Goal: Task Accomplishment & Management: Use online tool/utility

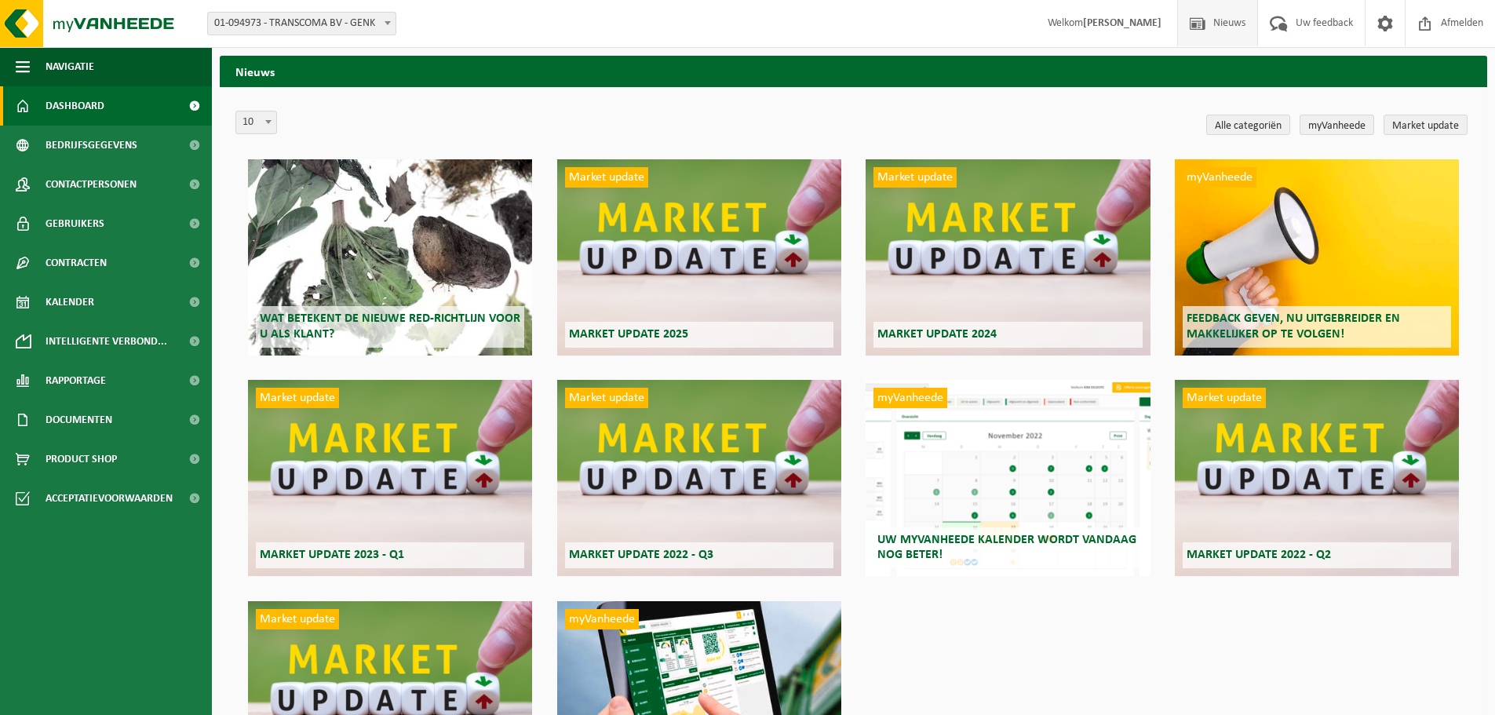
click at [110, 94] on link "Dashboard" at bounding box center [106, 105] width 212 height 39
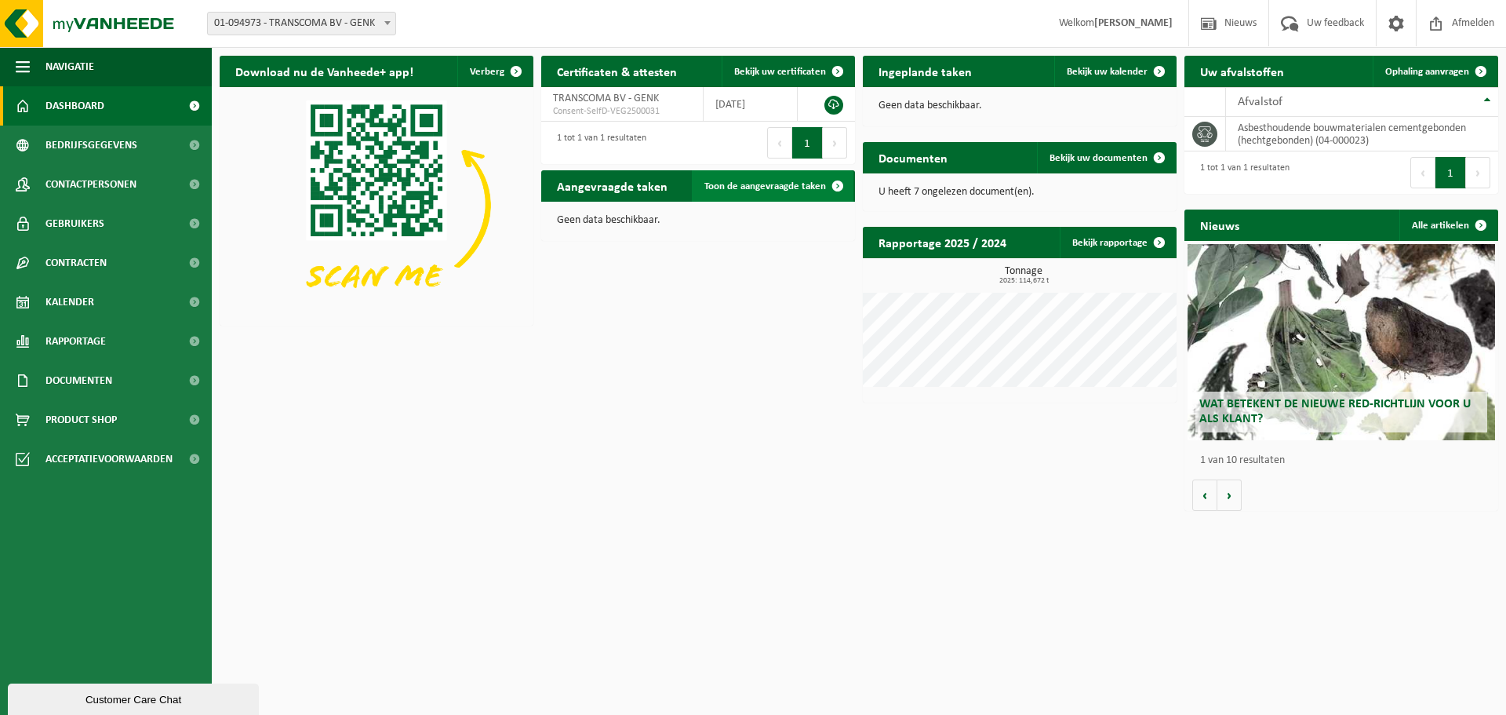
click at [800, 190] on span "Toon de aangevraagde taken" at bounding box center [766, 186] width 122 height 10
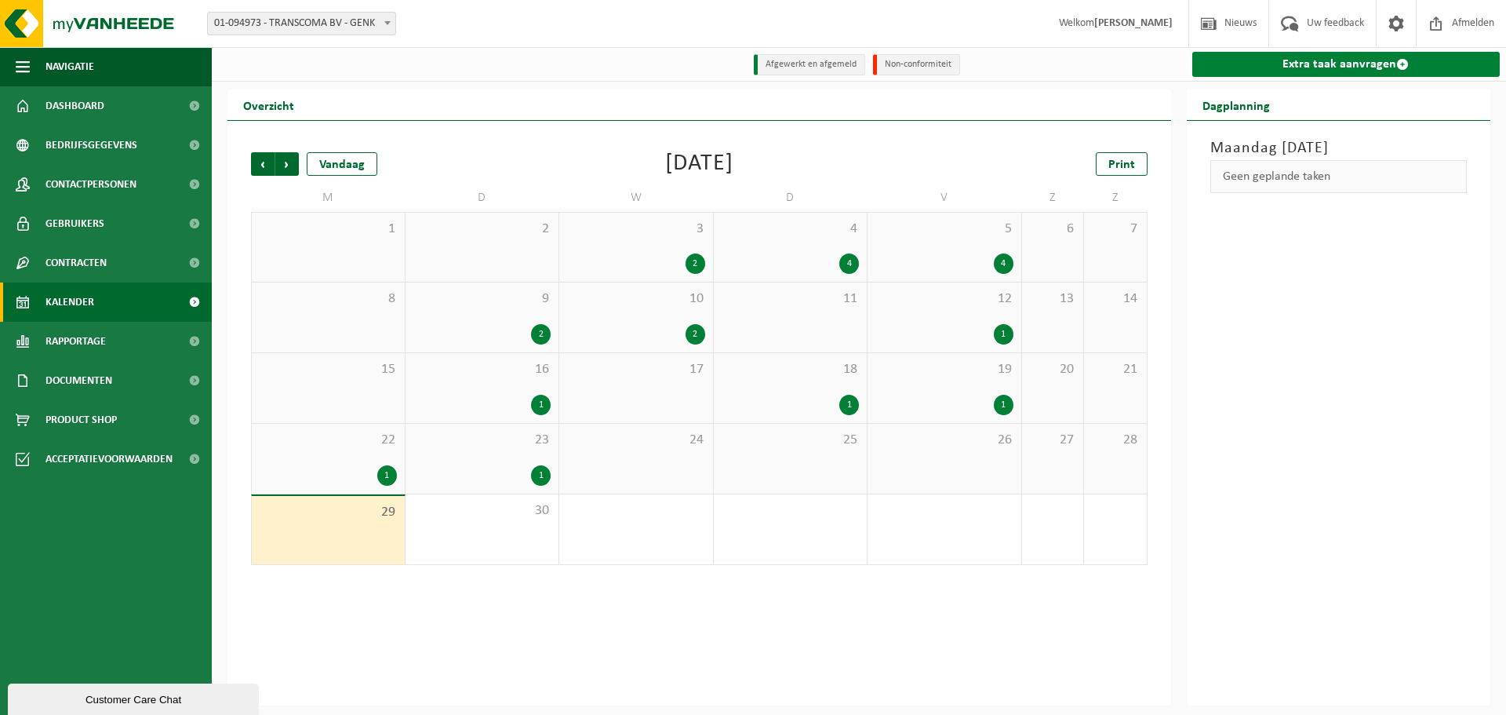
click at [1350, 63] on link "Extra taak aanvragen" at bounding box center [1347, 64] width 308 height 25
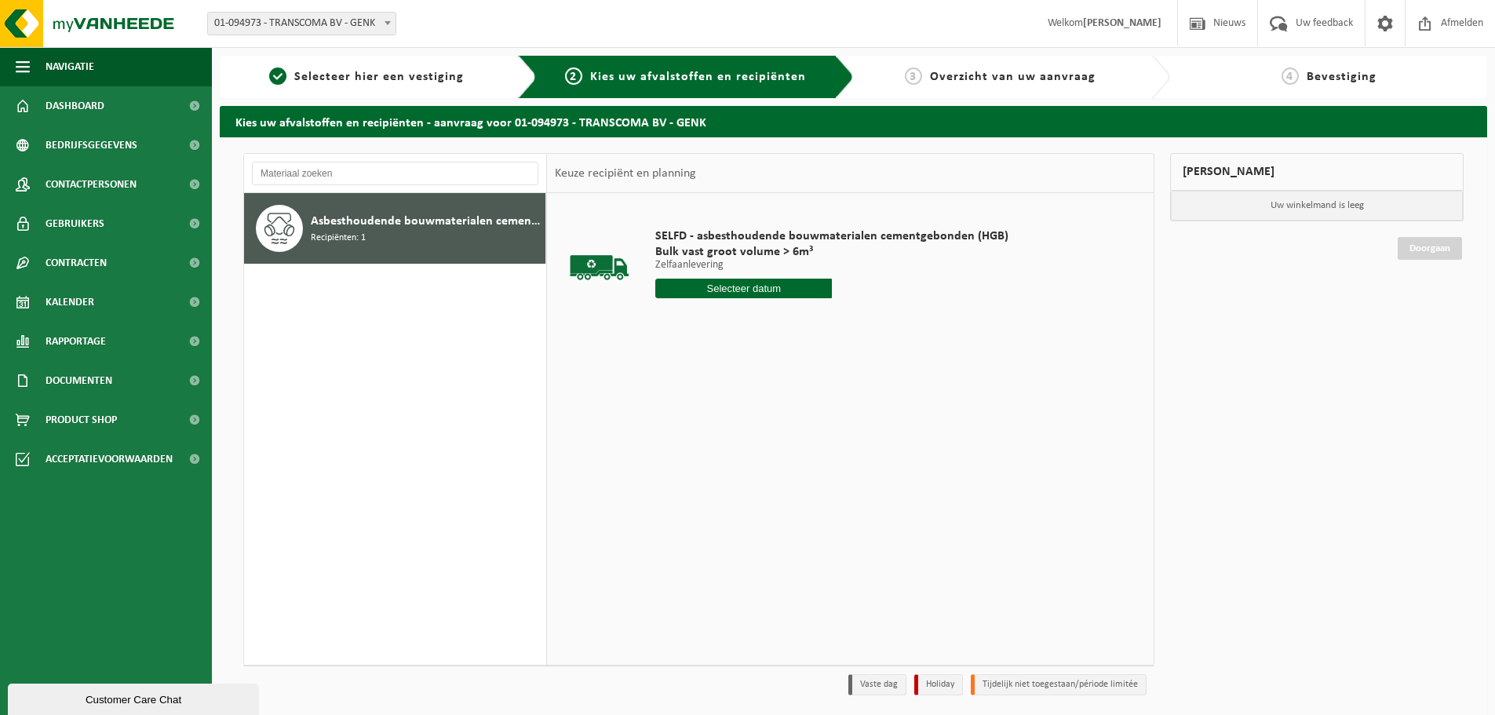
click at [736, 293] on input "text" at bounding box center [743, 289] width 177 height 20
click at [697, 481] on div "30" at bounding box center [696, 477] width 27 height 25
type input "Van 2025-09-30"
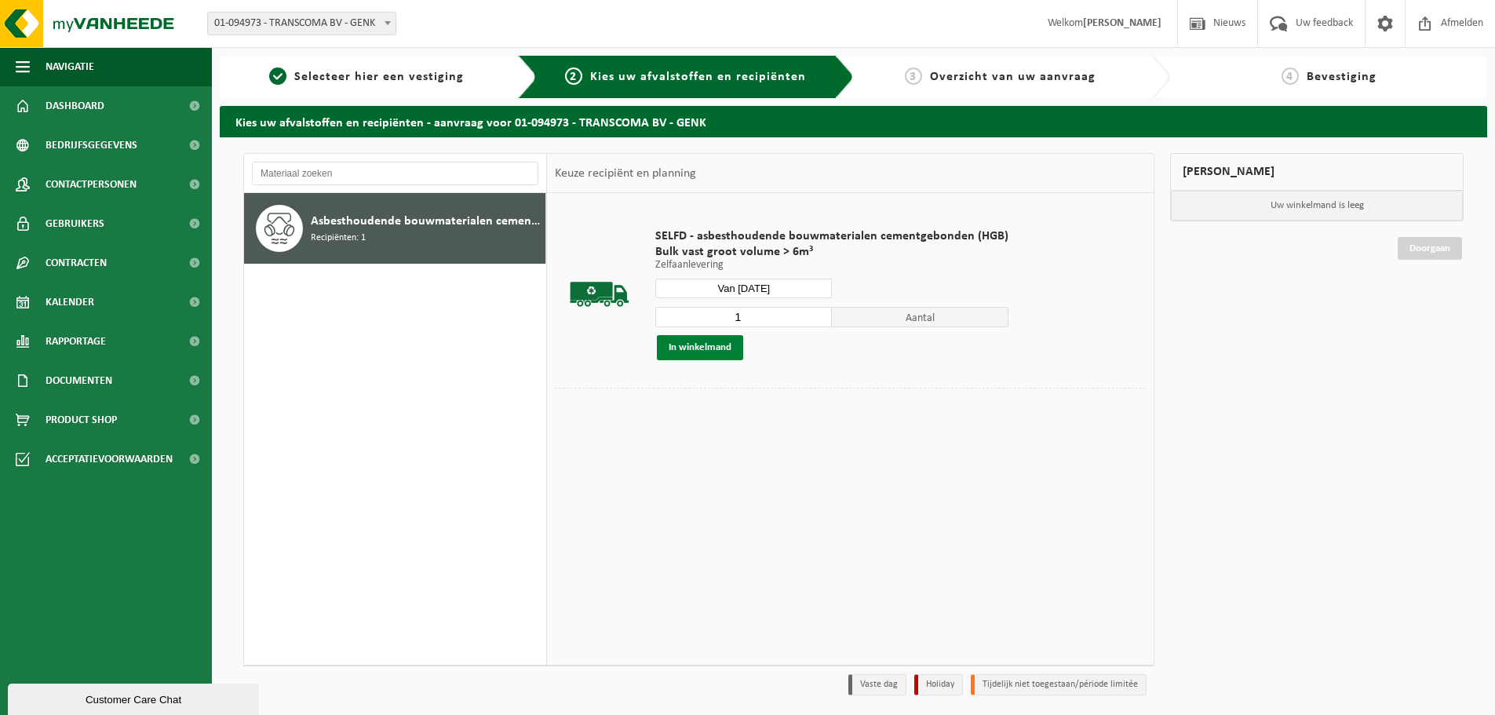
click at [730, 346] on button "In winkelmand" at bounding box center [700, 347] width 86 height 25
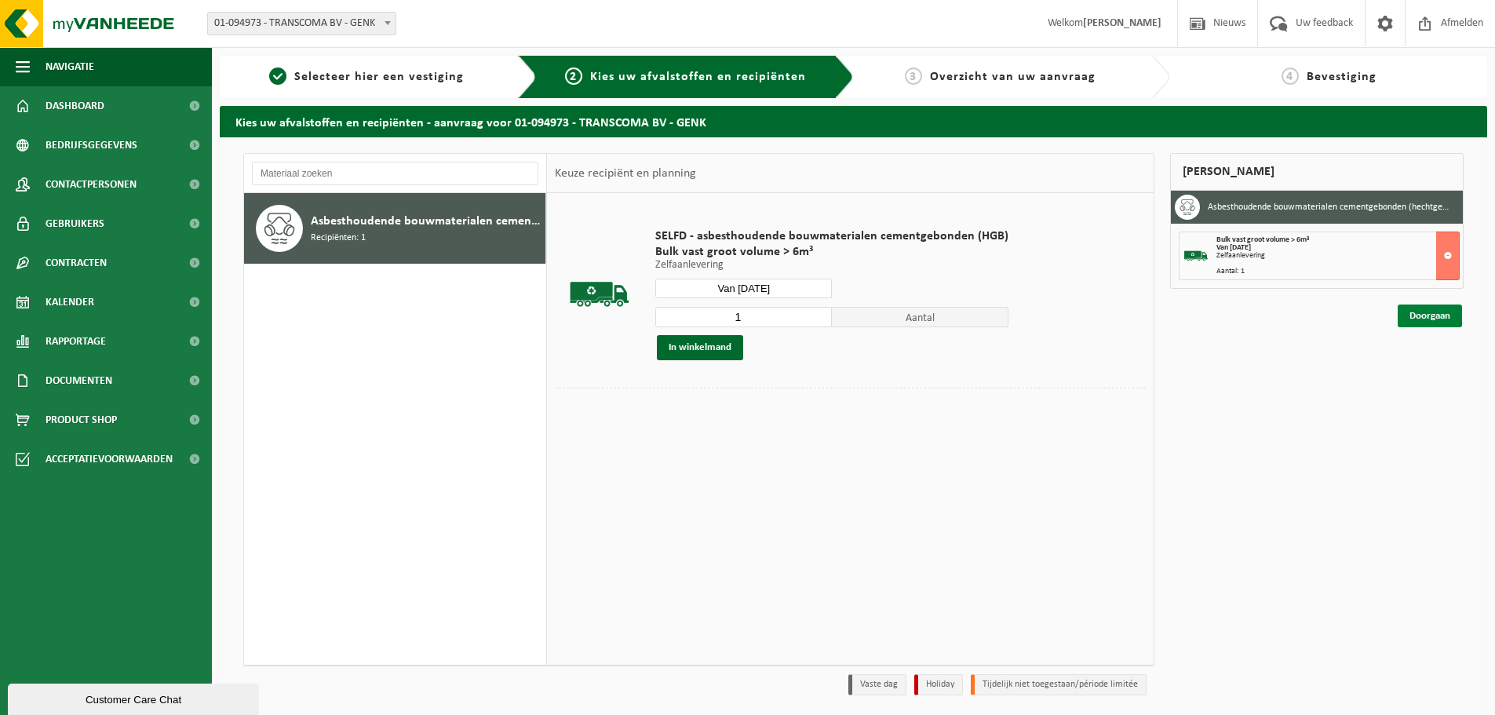
click at [1445, 311] on link "Doorgaan" at bounding box center [1429, 315] width 64 height 23
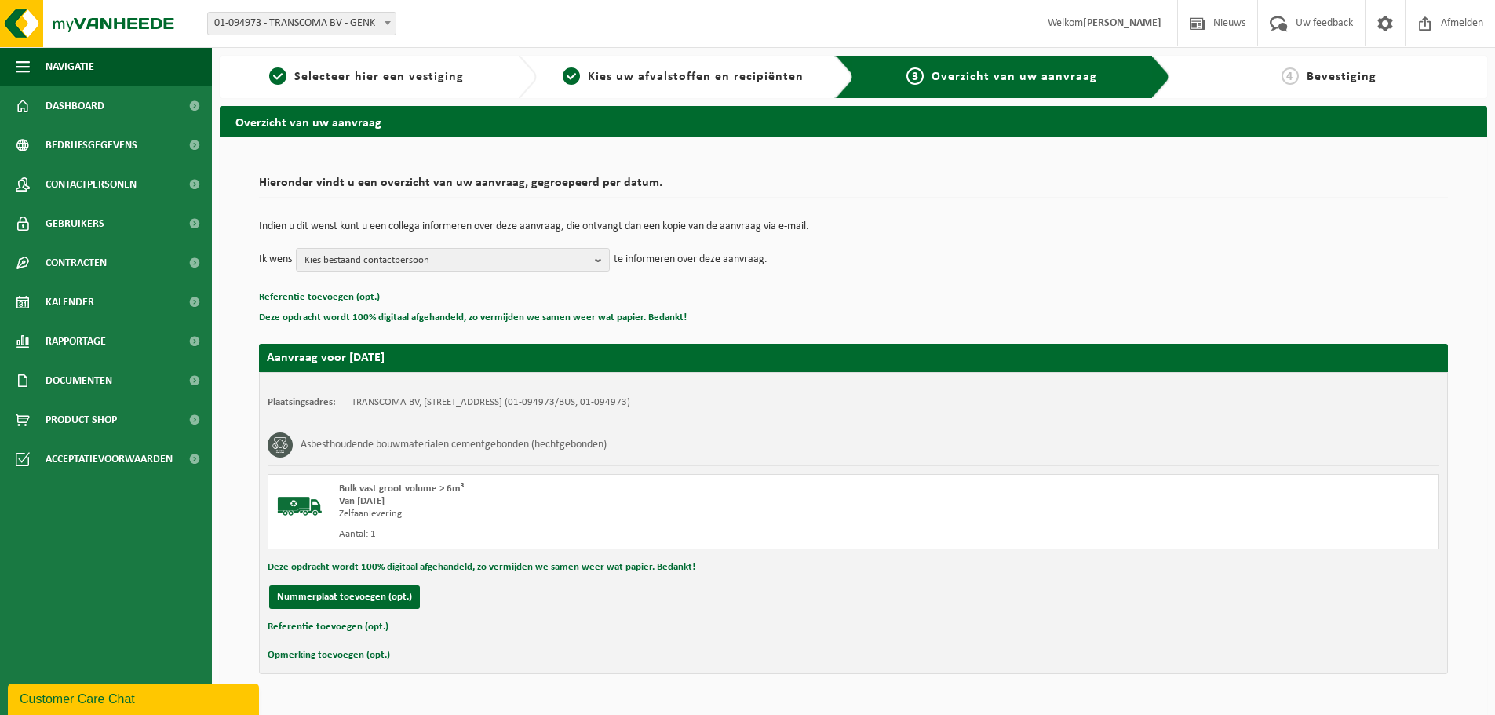
click at [497, 246] on td "Indien u dit wenst kunt u een collega informeren over deze aanvraag, die ontvan…" at bounding box center [853, 234] width 1189 height 27
click at [497, 259] on span "Kies bestaand contactpersoon" at bounding box center [446, 261] width 284 height 24
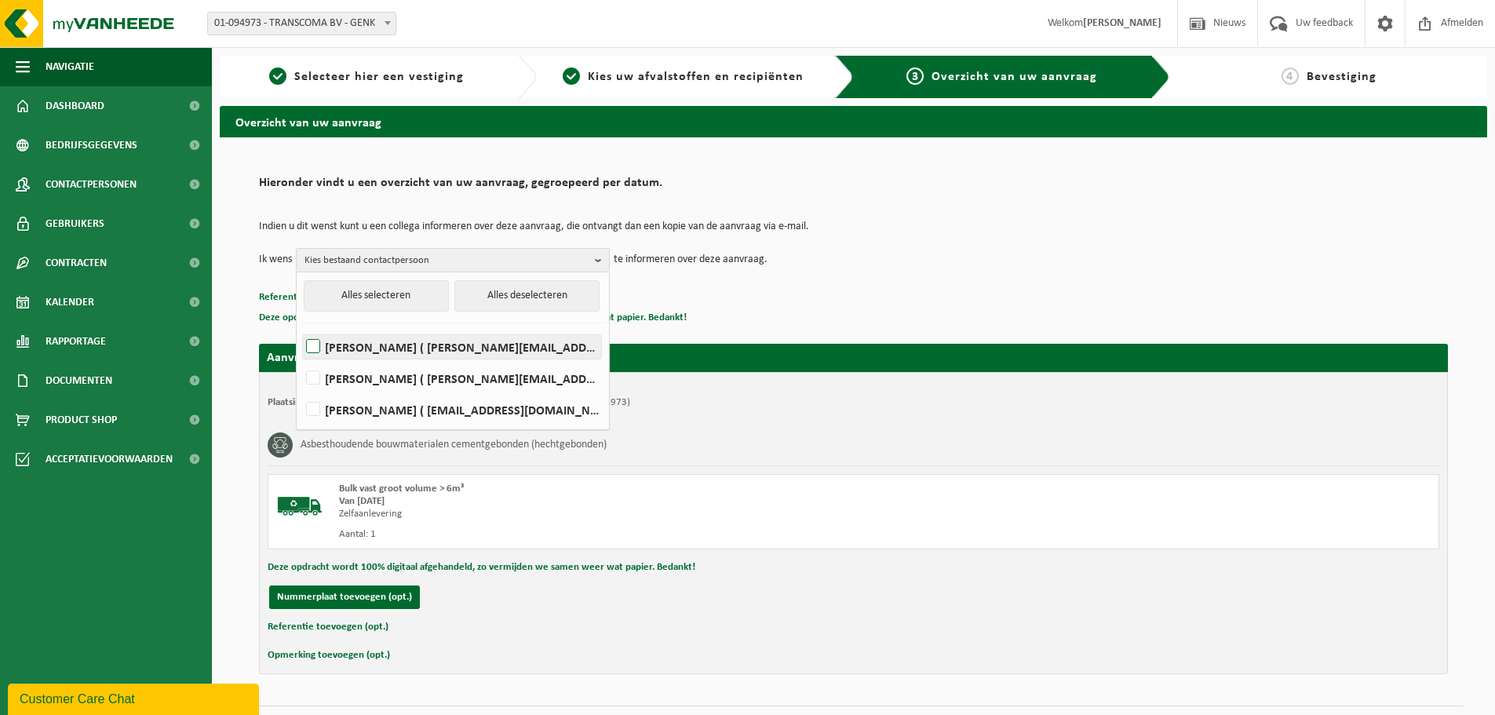
click at [478, 337] on label "ERIK DRIES ( erik@transcoma.be )" at bounding box center [452, 347] width 298 height 24
click at [300, 327] on input "ERIK DRIES ( erik@transcoma.be )" at bounding box center [300, 326] width 1 height 1
checkbox input "true"
click at [868, 279] on div "Indien u dit wenst kunt u een collega informeren over deze aanvraag, die ontvan…" at bounding box center [853, 247] width 1189 height 82
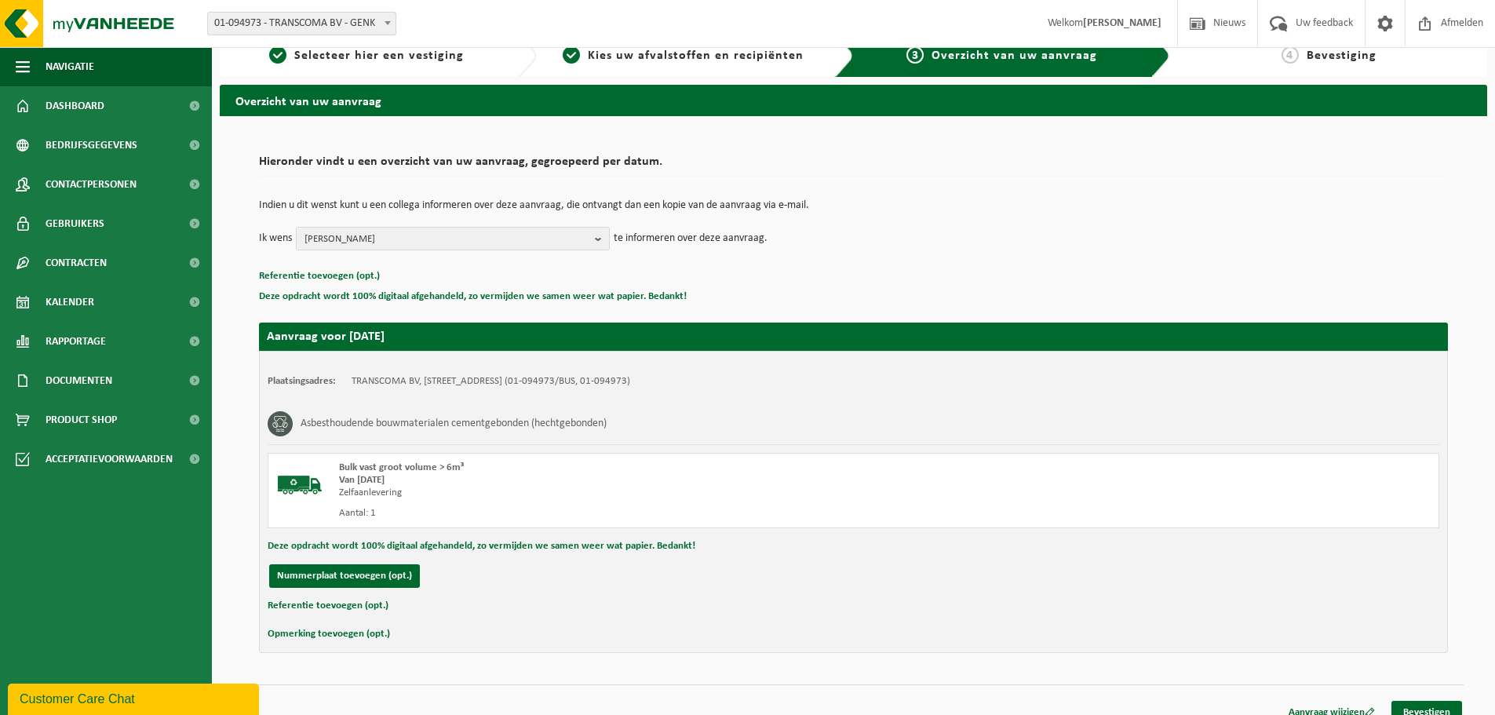
scroll to position [38, 0]
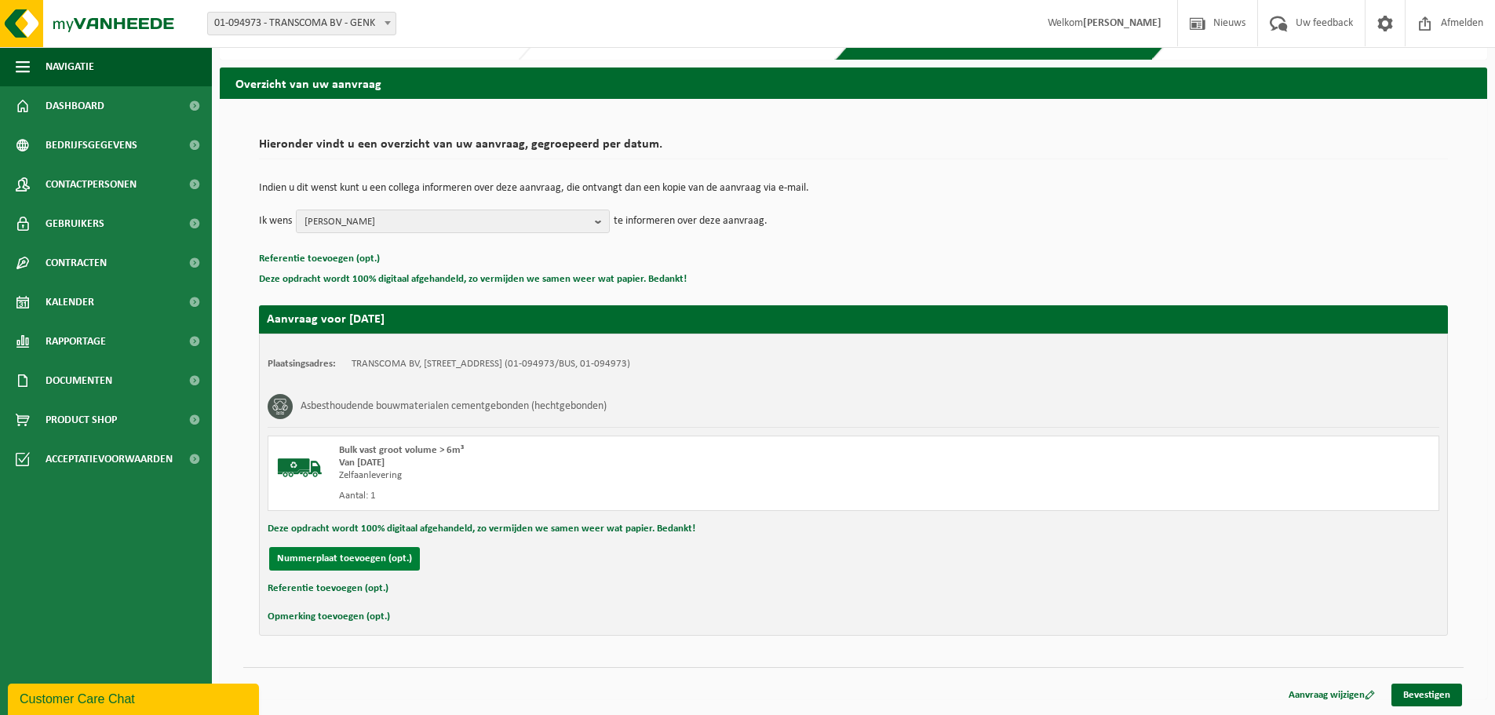
click at [362, 560] on button "Nummerplaat toevoegen (opt.)" at bounding box center [344, 559] width 151 height 24
click at [592, 563] on input "text" at bounding box center [514, 559] width 353 height 24
type input "2-FRP-928"
click at [1394, 689] on link "Bevestigen" at bounding box center [1426, 694] width 71 height 23
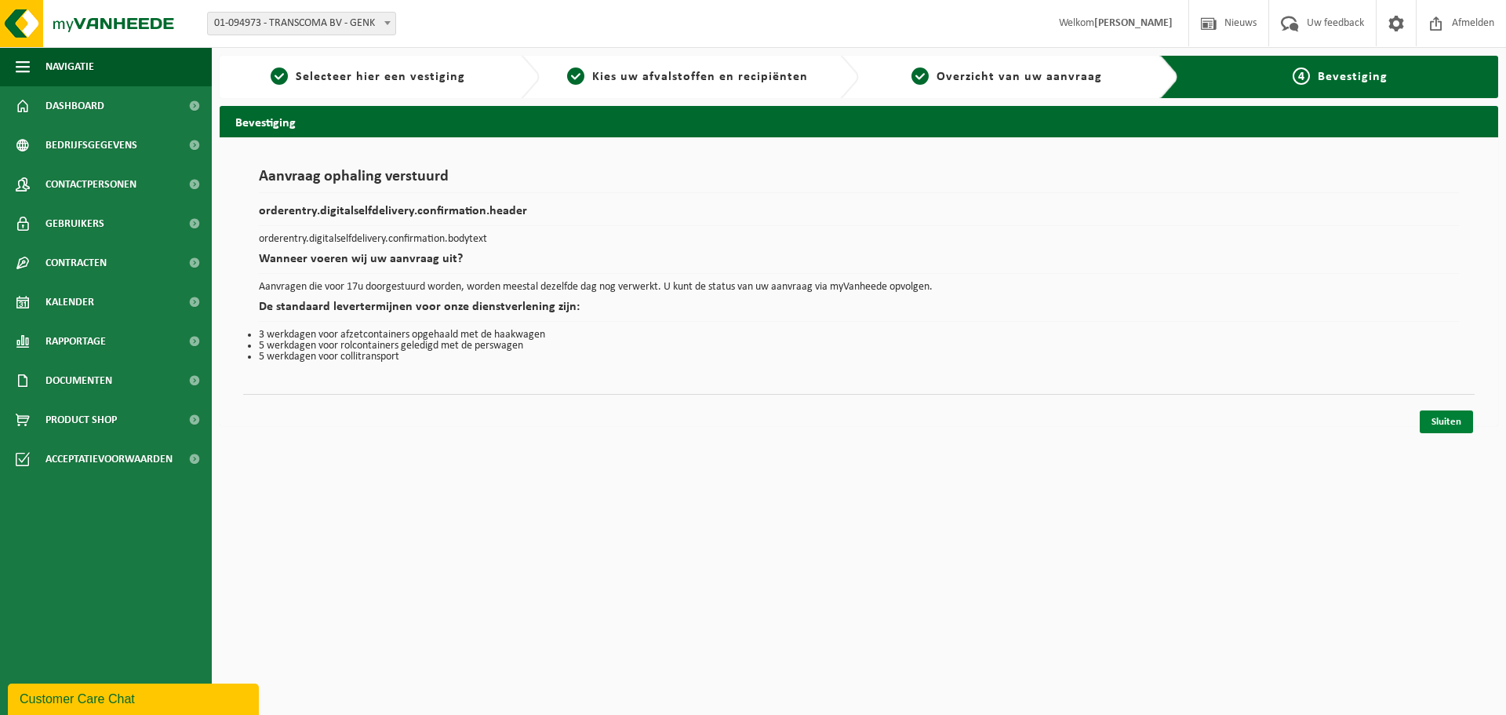
click at [1440, 421] on link "Sluiten" at bounding box center [1446, 421] width 53 height 23
